Goal: Transaction & Acquisition: Purchase product/service

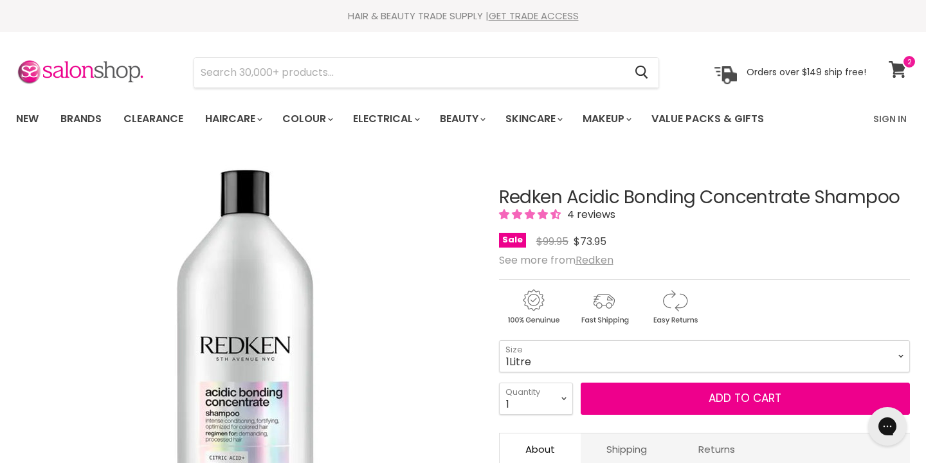
click at [902, 66] on span at bounding box center [909, 62] width 14 height 14
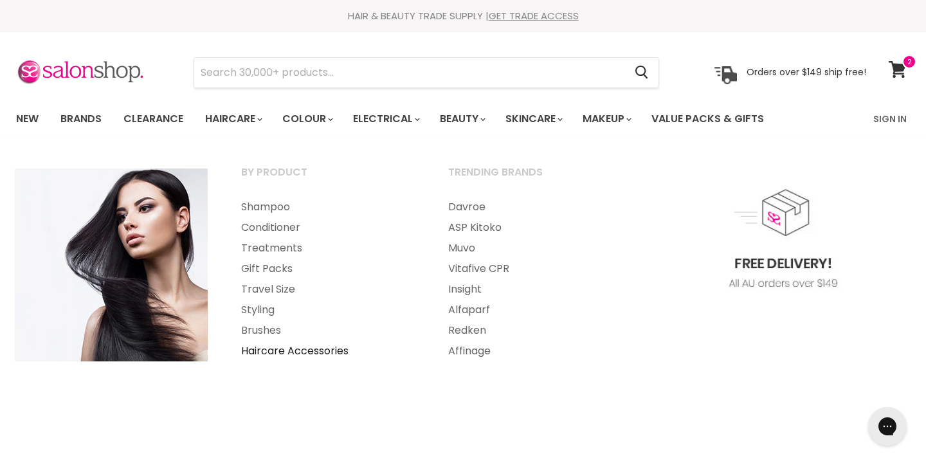
click at [287, 356] on link "Haircare Accessories" at bounding box center [327, 351] width 204 height 21
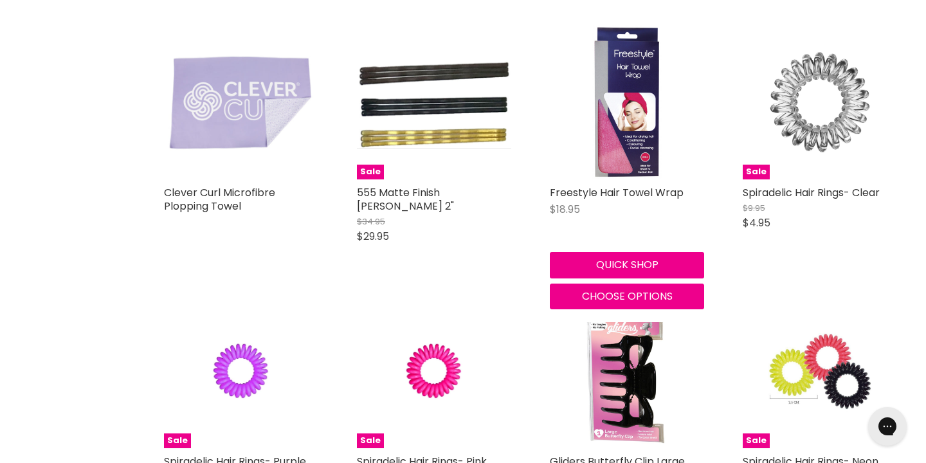
scroll to position [577, 0]
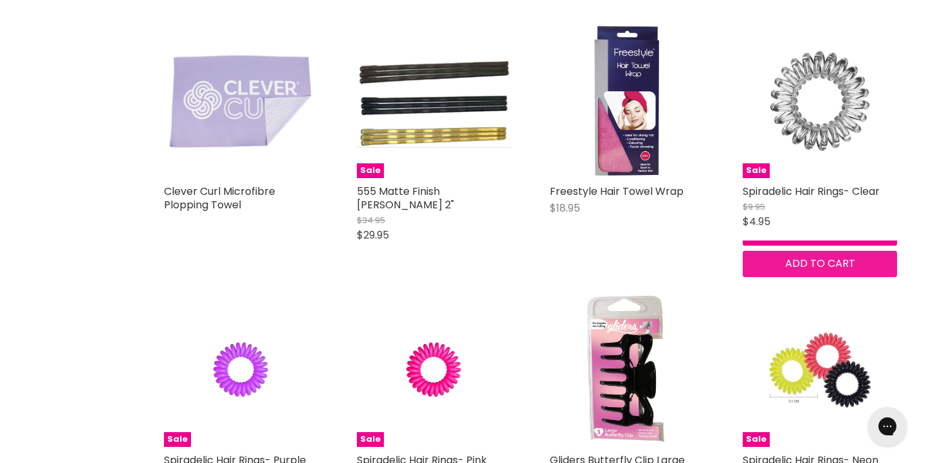
click at [850, 259] on span "Add to cart" at bounding box center [820, 263] width 70 height 15
click at [850, 260] on span "Add to cart" at bounding box center [820, 263] width 70 height 15
click at [809, 148] on img "Main content" at bounding box center [819, 101] width 103 height 154
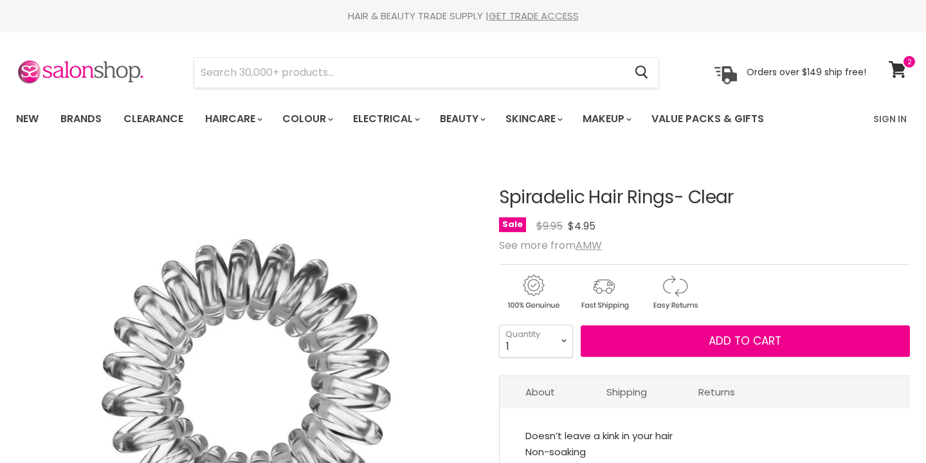
click at [727, 341] on span "Add to cart" at bounding box center [744, 340] width 73 height 15
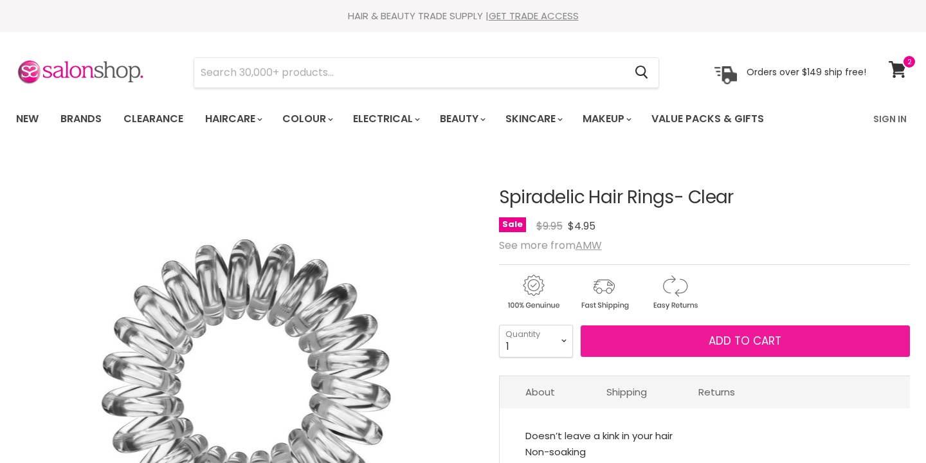
click at [755, 343] on span "Add to cart" at bounding box center [744, 340] width 73 height 15
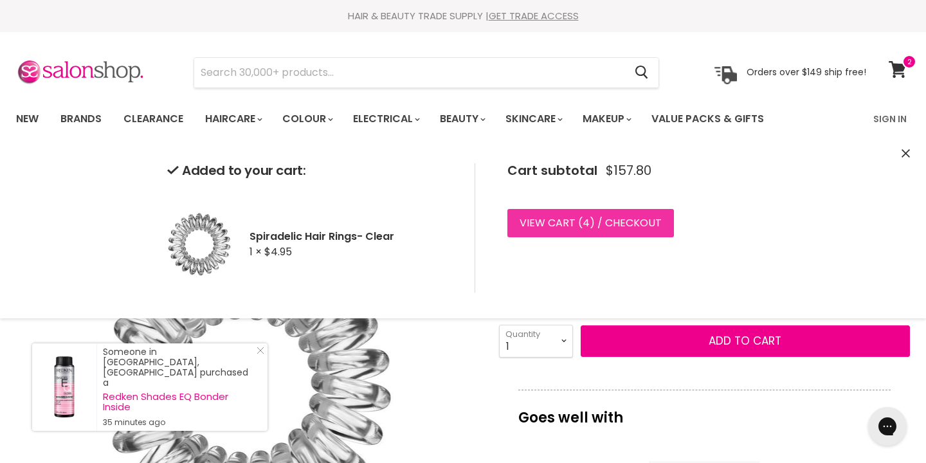
click at [557, 225] on link "View cart ( 4 ) / Checkout" at bounding box center [590, 223] width 166 height 28
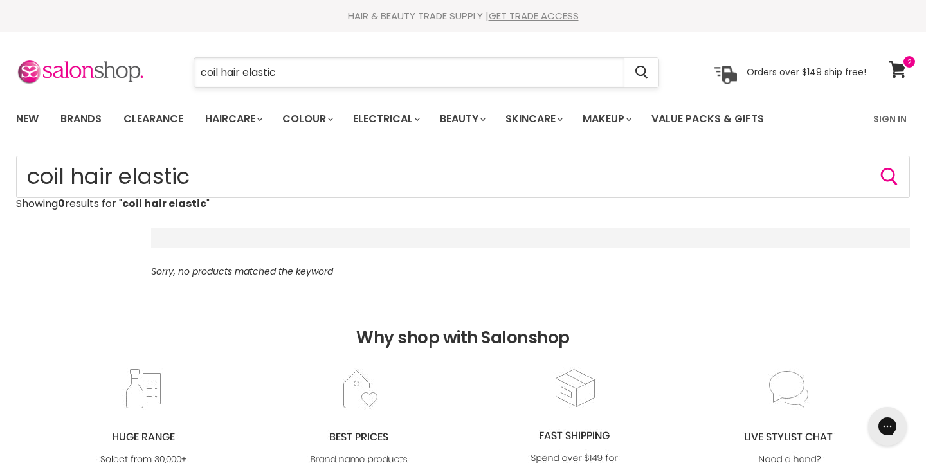
drag, startPoint x: 298, startPoint y: 71, endPoint x: 223, endPoint y: 71, distance: 75.2
click at [223, 71] on input "coil hair elastic" at bounding box center [409, 73] width 430 height 30
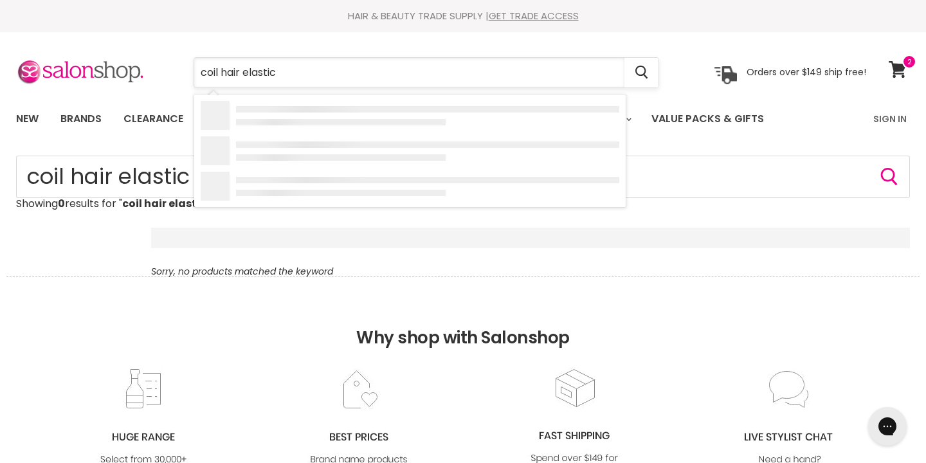
type input "coil"
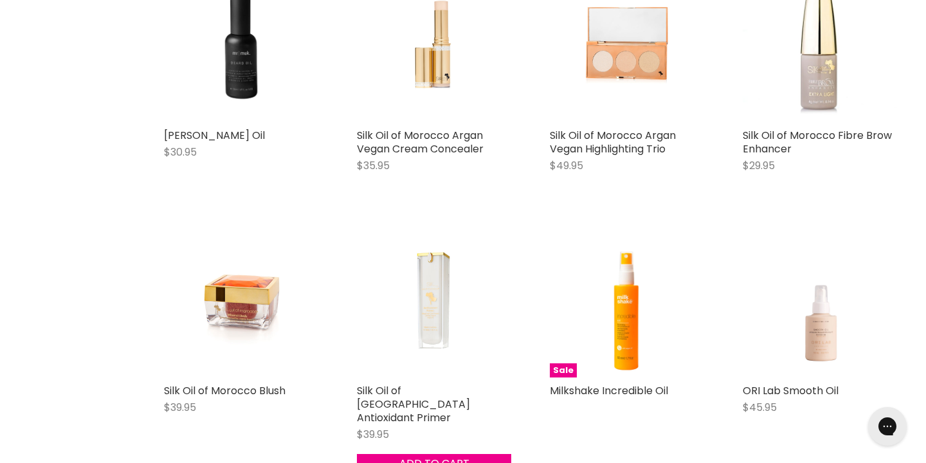
scroll to position [1118, 0]
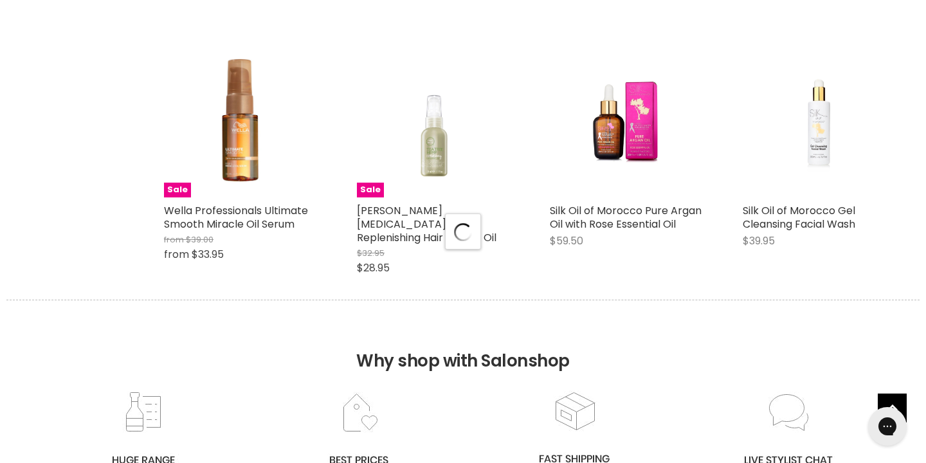
scroll to position [1618, 0]
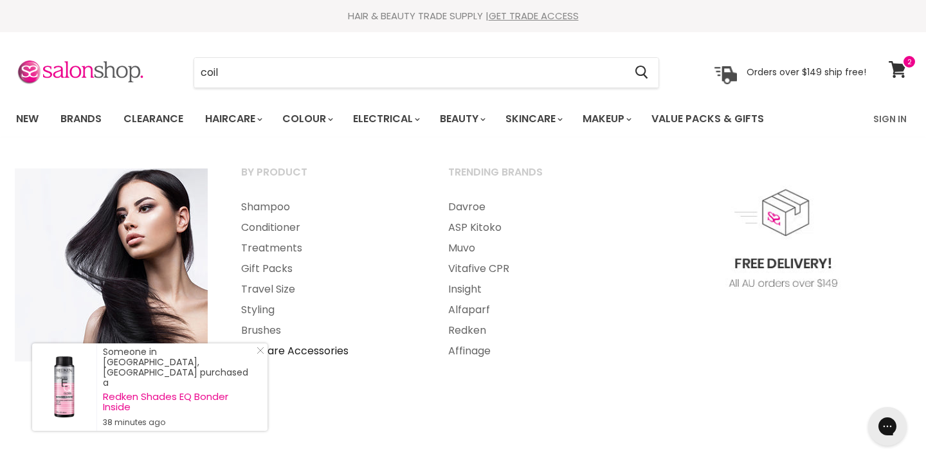
click at [328, 355] on link "Haircare Accessories" at bounding box center [327, 351] width 204 height 21
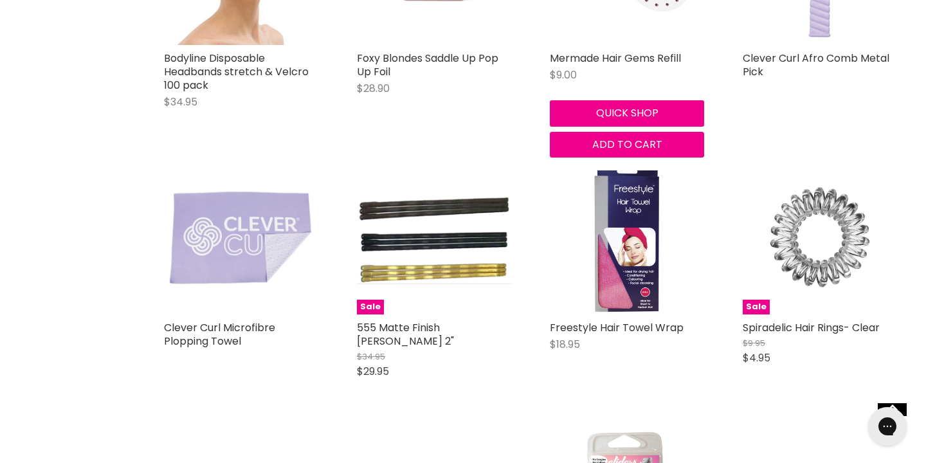
scroll to position [442, 0]
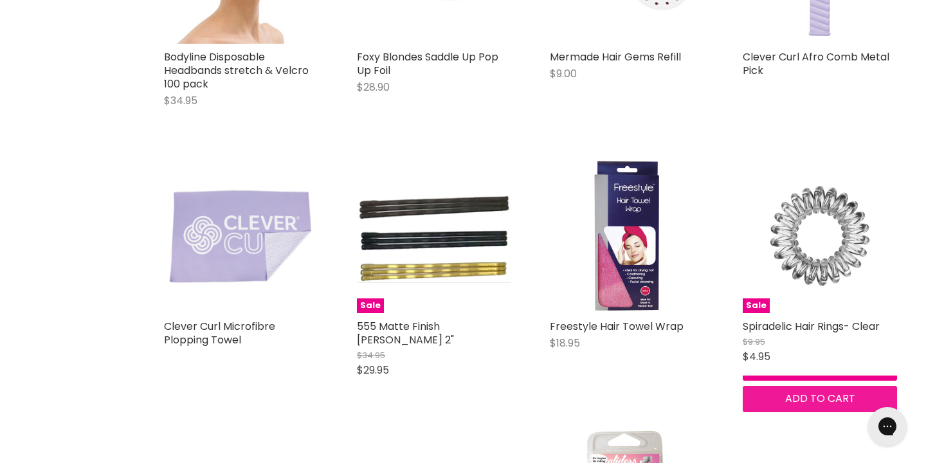
click at [836, 398] on span "Add to cart" at bounding box center [820, 398] width 70 height 15
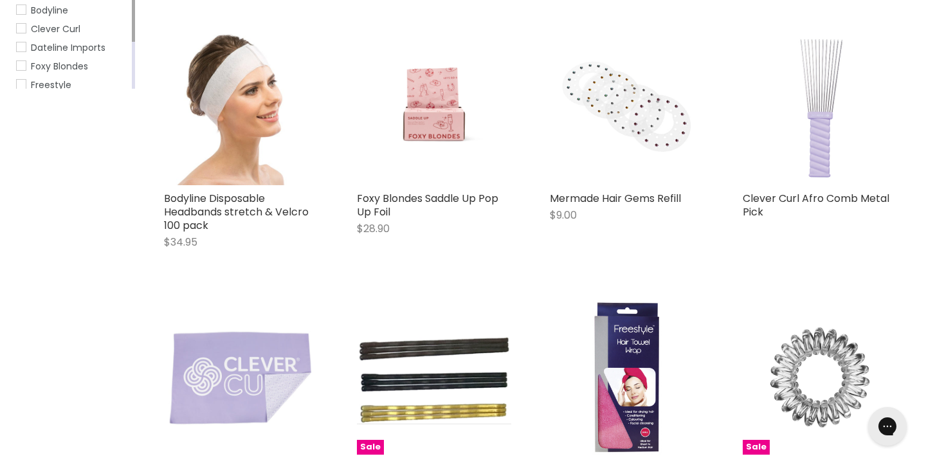
scroll to position [309, 0]
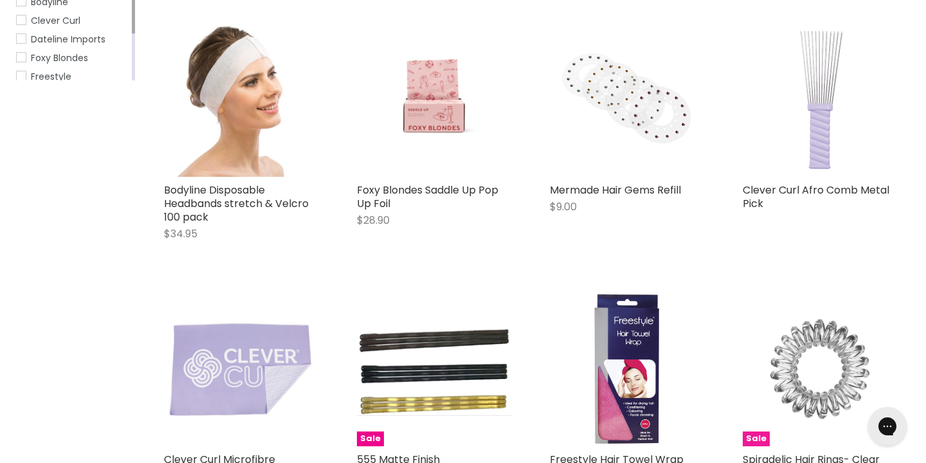
click at [824, 345] on img "Main content" at bounding box center [819, 369] width 103 height 154
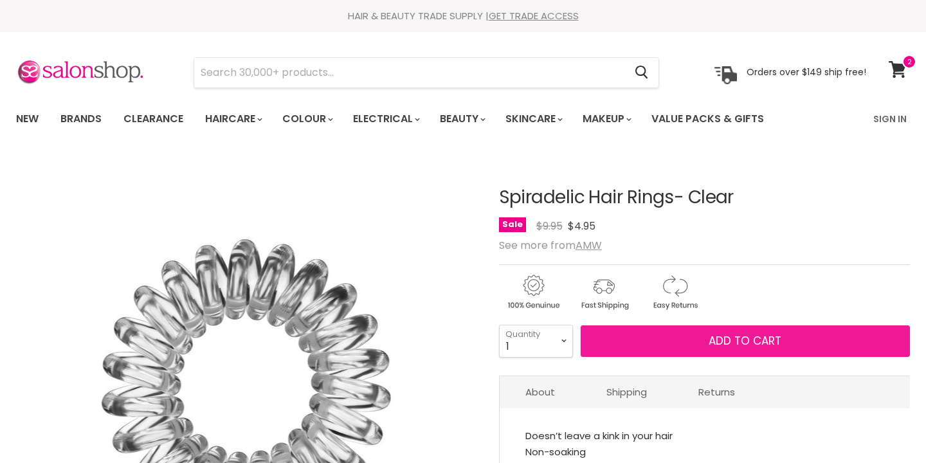
click at [717, 342] on span "Add to cart" at bounding box center [744, 340] width 73 height 15
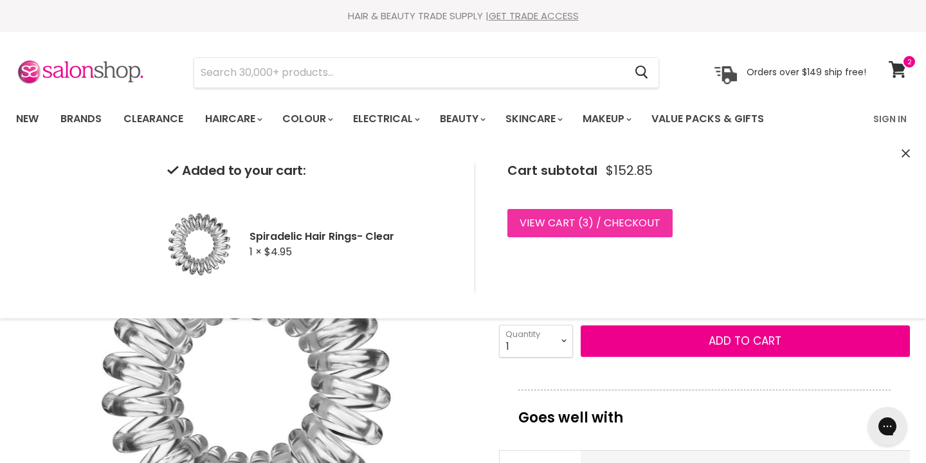
click at [588, 220] on link "View cart ( 3 ) / Checkout" at bounding box center [589, 223] width 165 height 28
